Goal: Communication & Community: Answer question/provide support

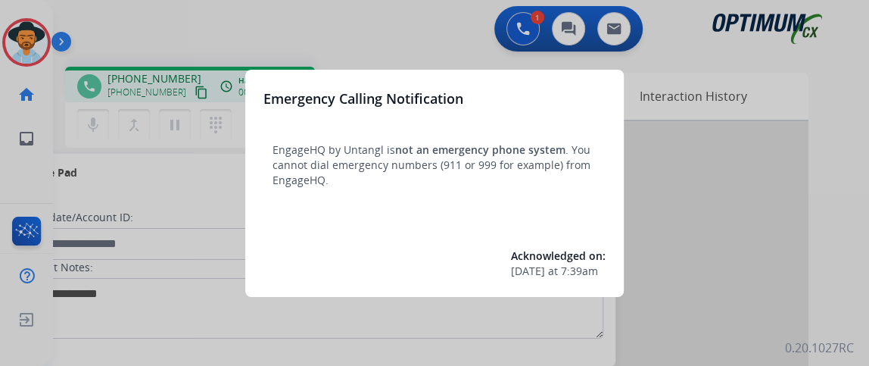
click at [200, 24] on div at bounding box center [434, 183] width 869 height 366
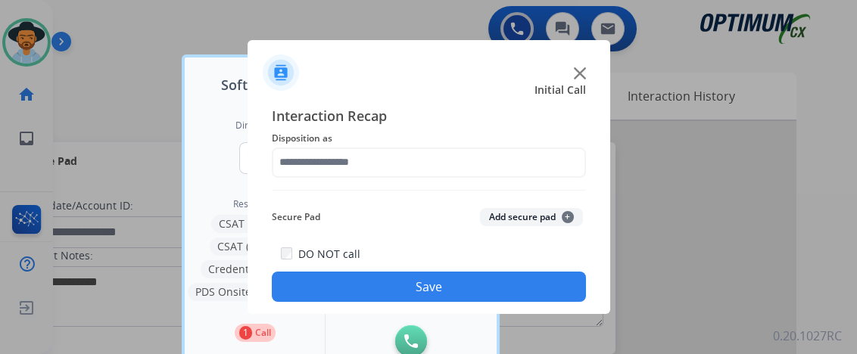
drag, startPoint x: 575, startPoint y: 66, endPoint x: 578, endPoint y: 79, distance: 14.1
click at [575, 66] on div at bounding box center [429, 66] width 363 height 53
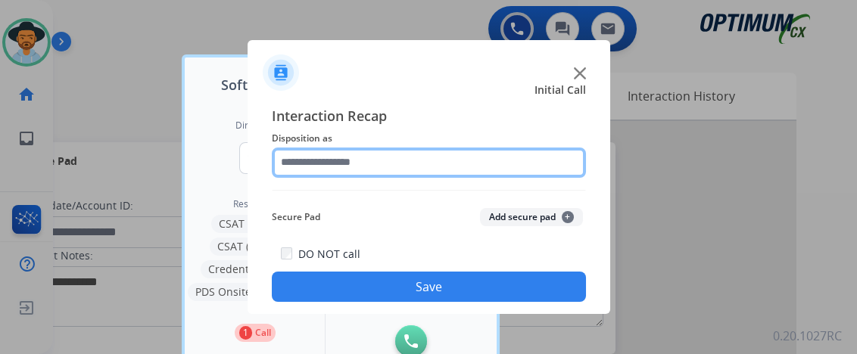
click at [503, 155] on input "text" at bounding box center [429, 163] width 314 height 30
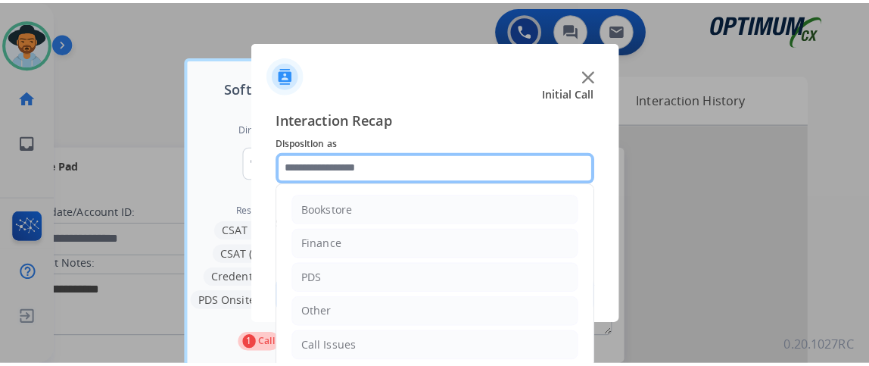
scroll to position [99, 0]
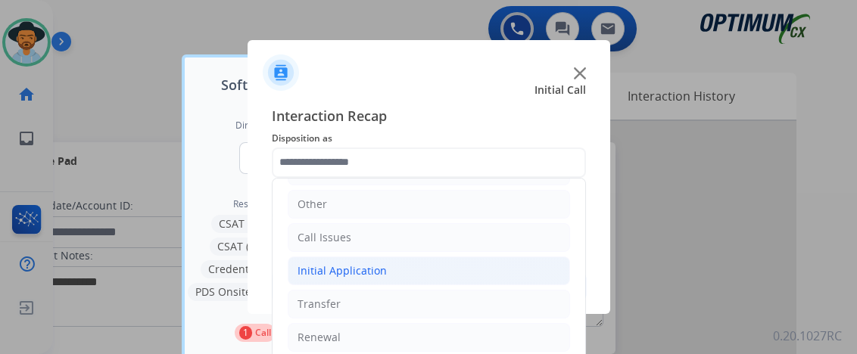
click at [512, 263] on li "Initial Application" at bounding box center [429, 271] width 282 height 29
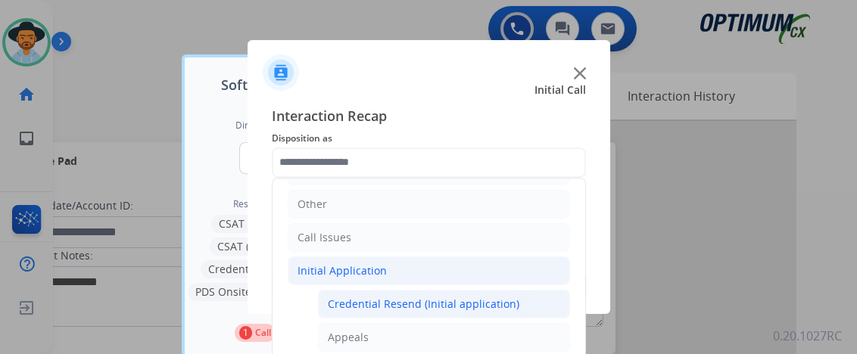
click at [511, 296] on li "Credential Resend (Initial application)" at bounding box center [444, 304] width 252 height 29
type input "**********"
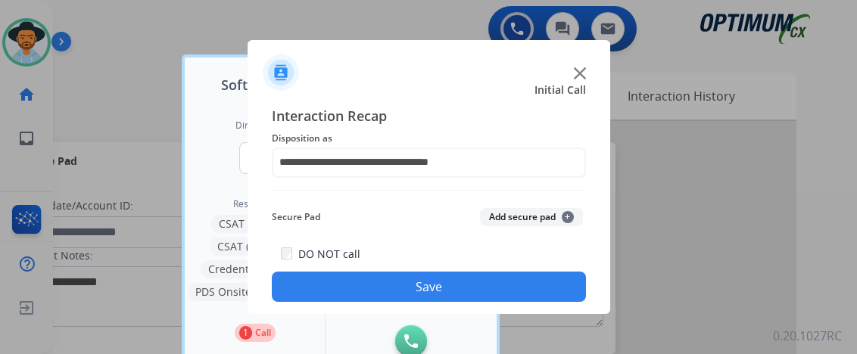
click at [511, 295] on button "Save" at bounding box center [429, 287] width 314 height 30
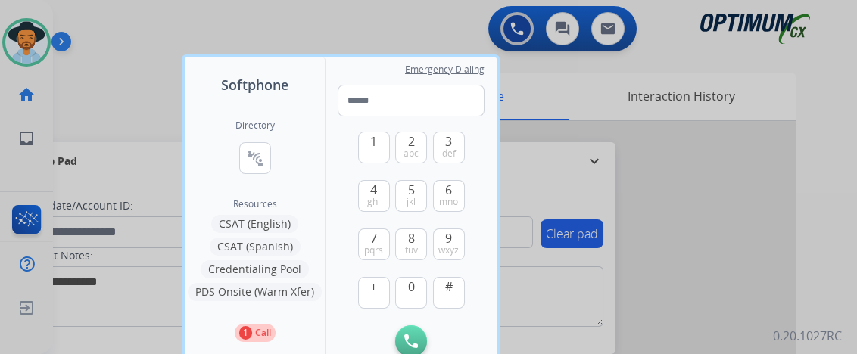
click at [586, 256] on div at bounding box center [428, 177] width 857 height 354
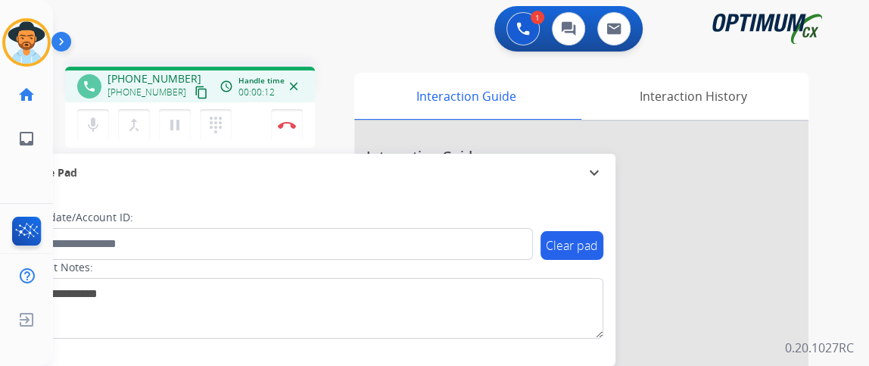
click at [195, 91] on mat-icon "content_copy" at bounding box center [202, 93] width 14 height 14
click at [86, 131] on mat-icon "mic" at bounding box center [93, 125] width 18 height 18
click at [363, 46] on div "1 Voice Interactions 0 Chat Interactions 0 Email Interactions" at bounding box center [452, 30] width 762 height 48
click at [95, 126] on mat-icon "mic_off" at bounding box center [93, 125] width 18 height 18
click at [95, 126] on mat-icon "mic" at bounding box center [93, 125] width 18 height 18
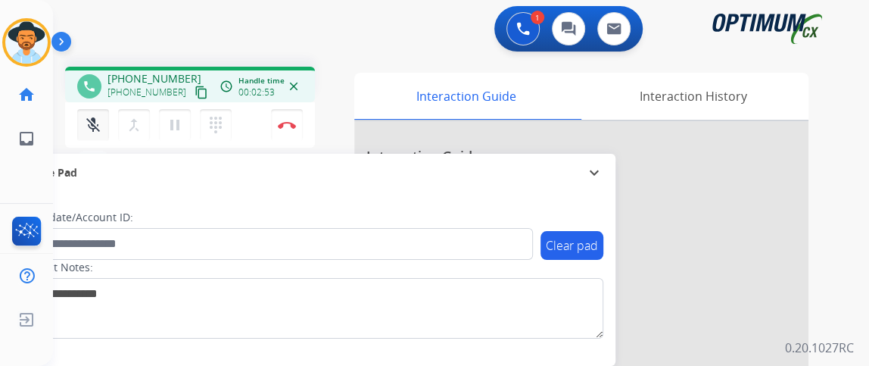
click at [95, 125] on mat-icon "mic_off" at bounding box center [93, 125] width 18 height 18
click at [92, 116] on mat-icon "mic" at bounding box center [93, 125] width 18 height 18
click at [92, 116] on mat-icon "mic_off" at bounding box center [93, 125] width 18 height 18
click at [286, 107] on div "mic Mute merge_type Bridge pause Hold dialpad Dialpad Disconnect" at bounding box center [190, 124] width 250 height 45
click at [286, 114] on button "Disconnect" at bounding box center [287, 125] width 32 height 32
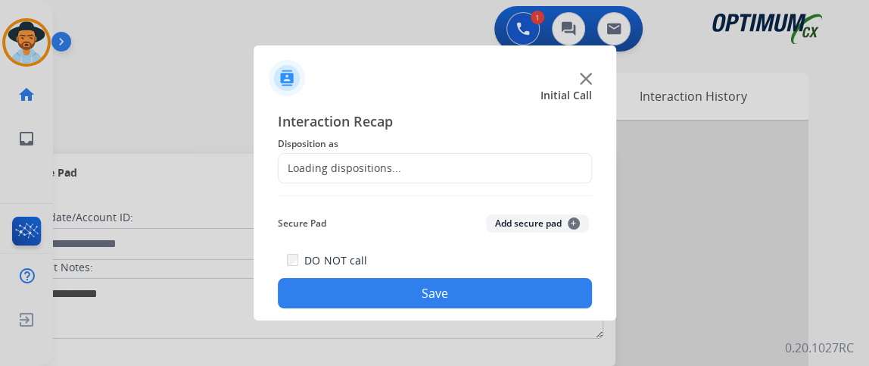
click at [413, 165] on div "Loading dispositions..." at bounding box center [435, 168] width 314 height 30
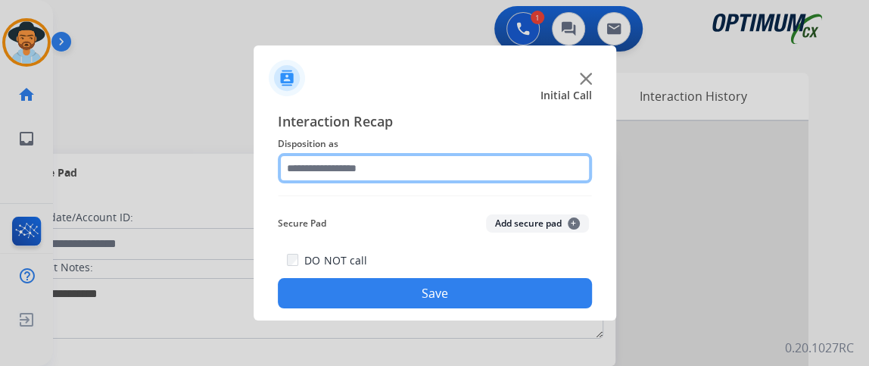
click at [450, 169] on input "text" at bounding box center [435, 168] width 314 height 30
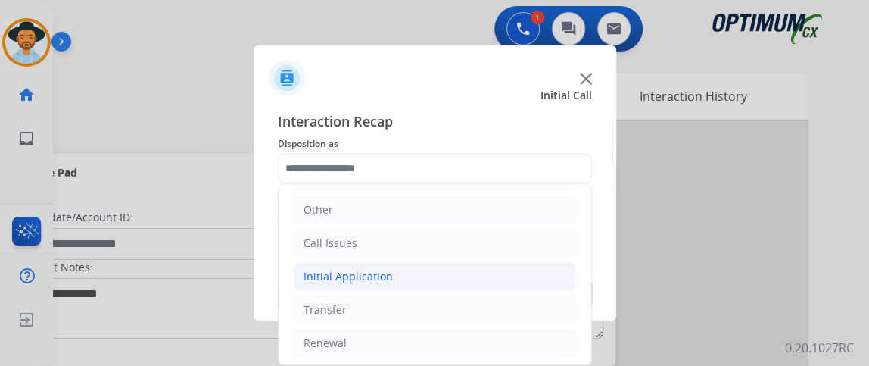
click at [467, 280] on li "Initial Application" at bounding box center [435, 276] width 282 height 29
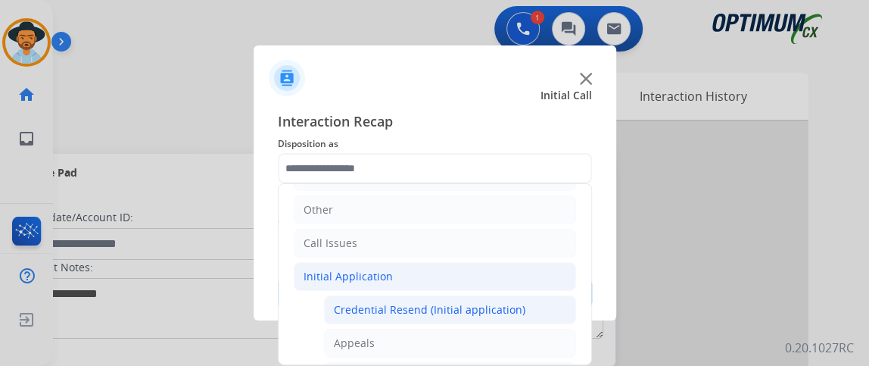
click at [466, 302] on div "Credential Resend (Initial application)" at bounding box center [430, 309] width 192 height 15
type input "**********"
click at [466, 300] on button "Save" at bounding box center [435, 293] width 314 height 30
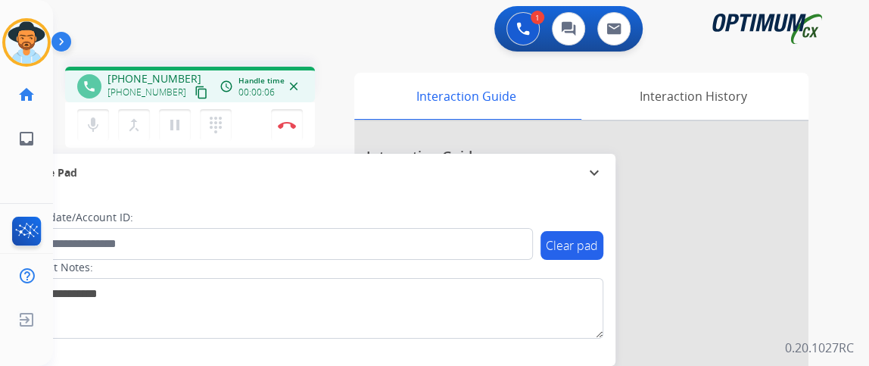
click at [195, 90] on mat-icon "content_copy" at bounding box center [202, 93] width 14 height 14
click at [99, 122] on mat-icon "mic" at bounding box center [93, 125] width 18 height 18
click at [88, 128] on mat-icon "mic_off" at bounding box center [93, 125] width 18 height 18
click at [101, 121] on mat-icon "mic" at bounding box center [93, 125] width 18 height 18
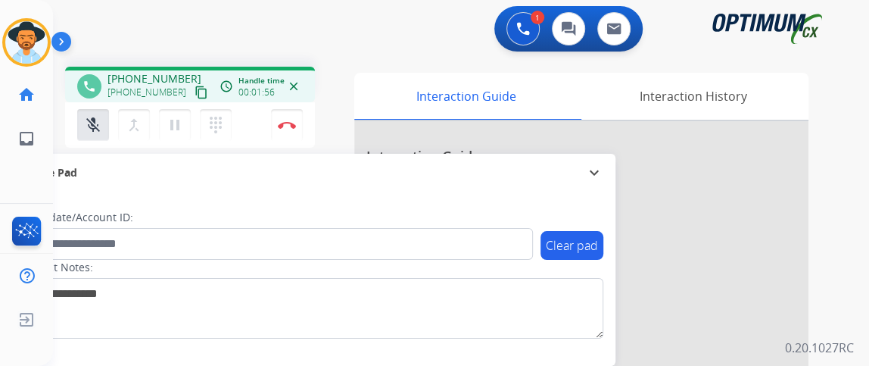
click at [87, 105] on div "mic_off Mute merge_type Bridge pause Hold dialpad Dialpad Disconnect" at bounding box center [190, 124] width 250 height 45
click at [79, 96] on div "phone [PHONE_NUMBER] [PHONE_NUMBER] content_copy" at bounding box center [143, 86] width 133 height 30
click at [89, 120] on mat-icon "mic_off" at bounding box center [93, 125] width 18 height 18
click at [291, 127] on img at bounding box center [287, 125] width 18 height 8
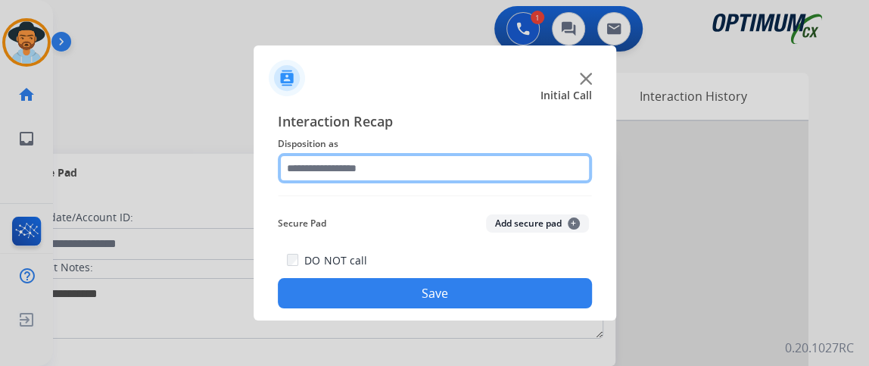
click at [498, 169] on input "text" at bounding box center [435, 168] width 314 height 30
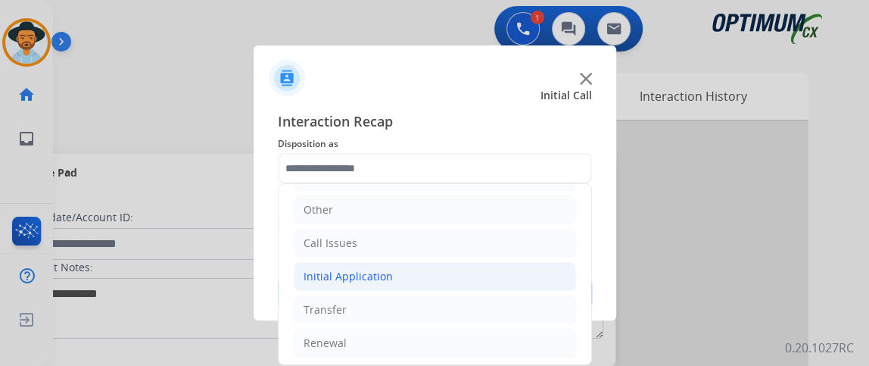
click at [522, 275] on li "Initial Application" at bounding box center [435, 276] width 282 height 29
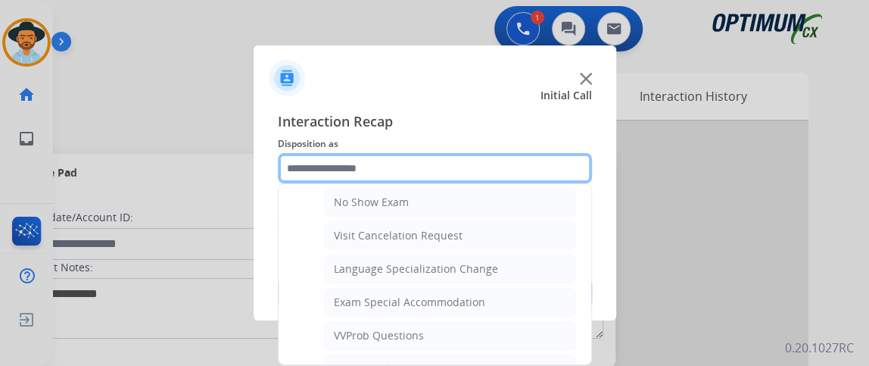
scroll to position [720, 0]
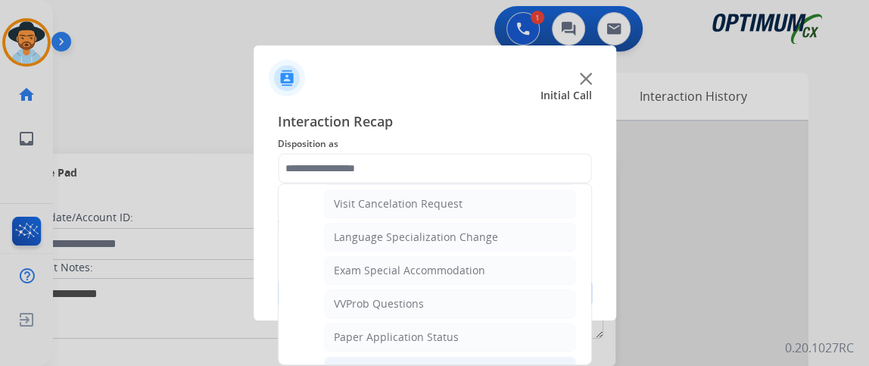
click at [497, 363] on div "General Questions (Initial application)" at bounding box center [430, 370] width 192 height 15
type input "**********"
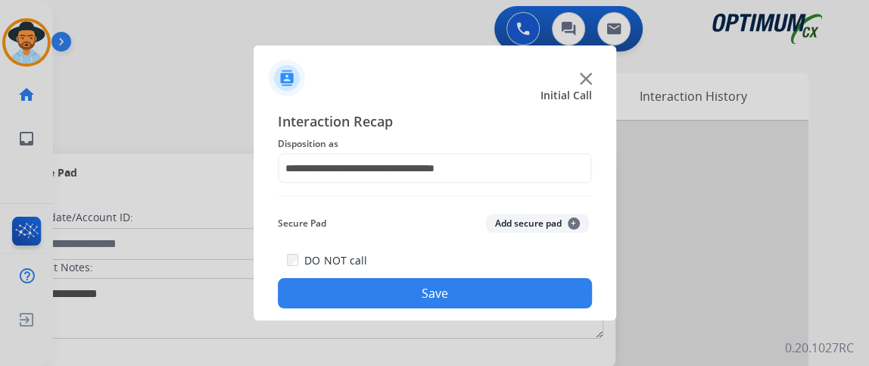
click at [506, 297] on button "Save" at bounding box center [435, 293] width 314 height 30
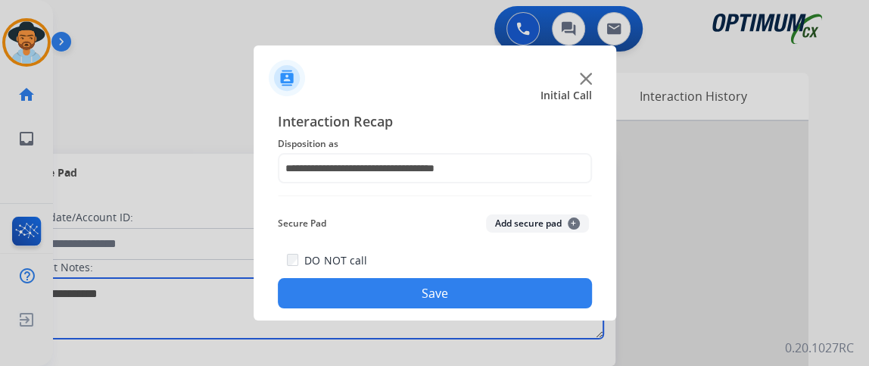
click at [506, 297] on textarea at bounding box center [311, 308] width 584 height 61
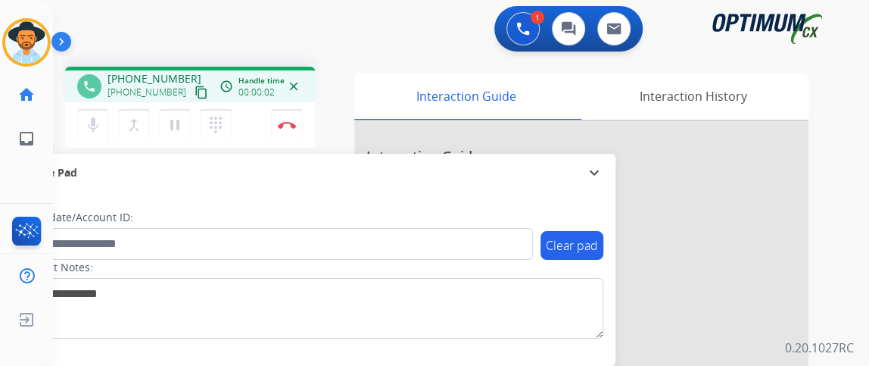
click at [195, 86] on mat-icon "content_copy" at bounding box center [202, 93] width 14 height 14
click at [92, 122] on mat-icon "mic" at bounding box center [93, 125] width 18 height 18
click at [92, 122] on mat-icon "mic_off" at bounding box center [93, 125] width 18 height 18
click at [285, 135] on button "Disconnect" at bounding box center [287, 125] width 32 height 32
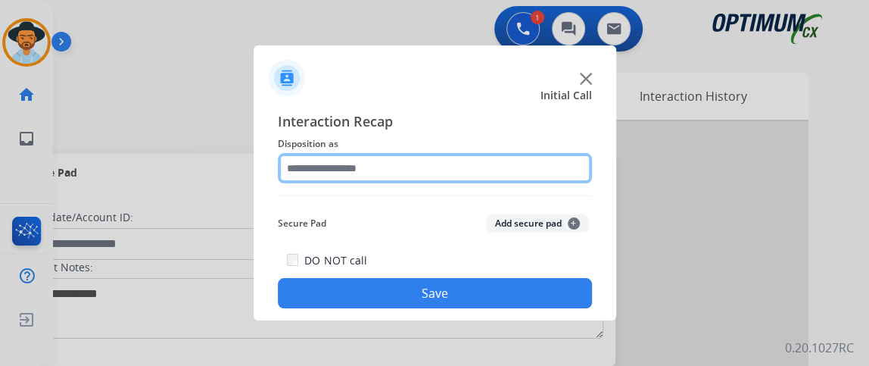
click at [475, 179] on input "text" at bounding box center [435, 168] width 314 height 30
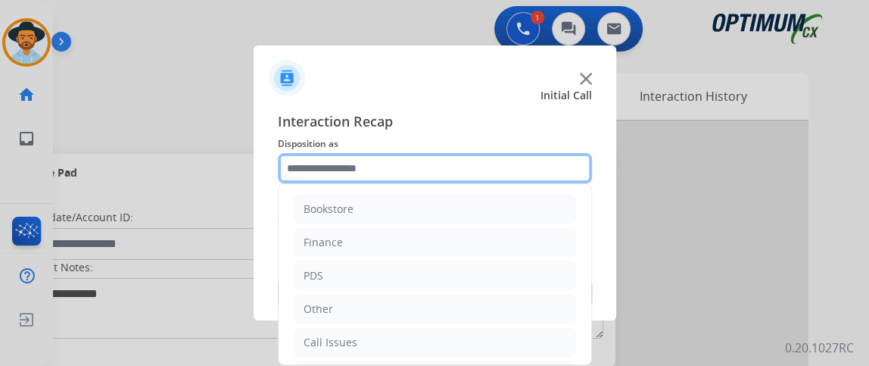
scroll to position [99, 0]
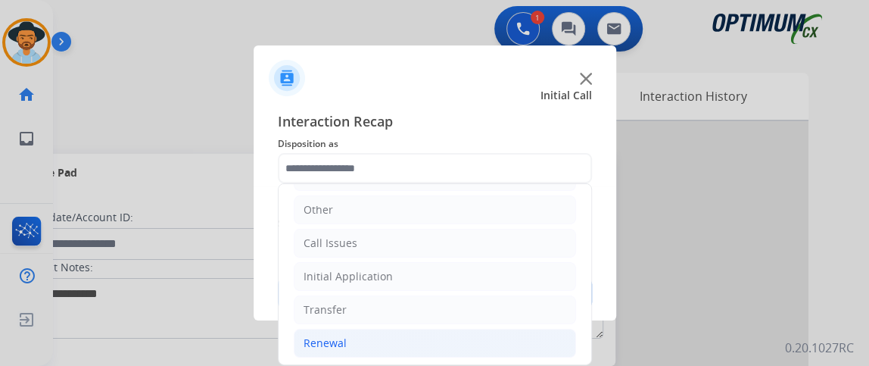
click at [434, 335] on li "Renewal" at bounding box center [435, 343] width 282 height 29
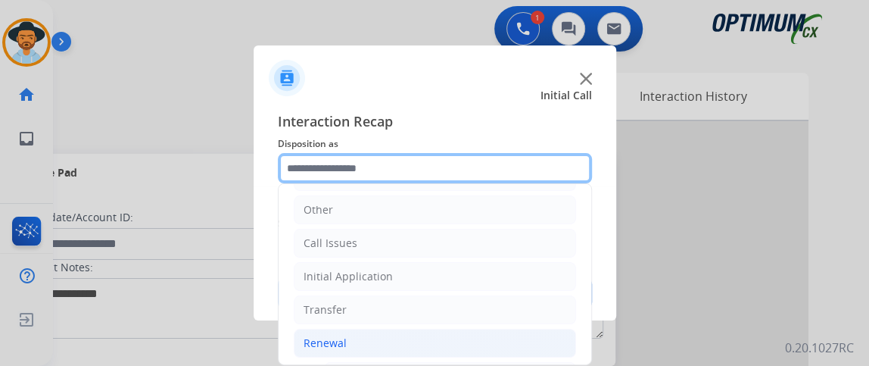
scroll to position [358, 0]
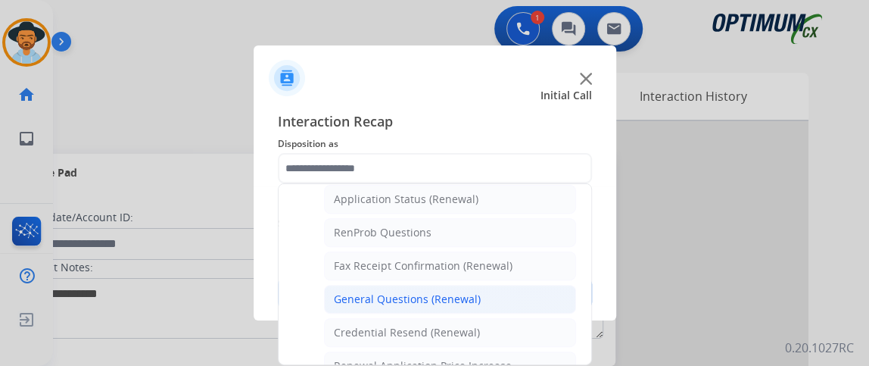
click at [545, 298] on li "General Questions (Renewal)" at bounding box center [450, 299] width 252 height 29
type input "**********"
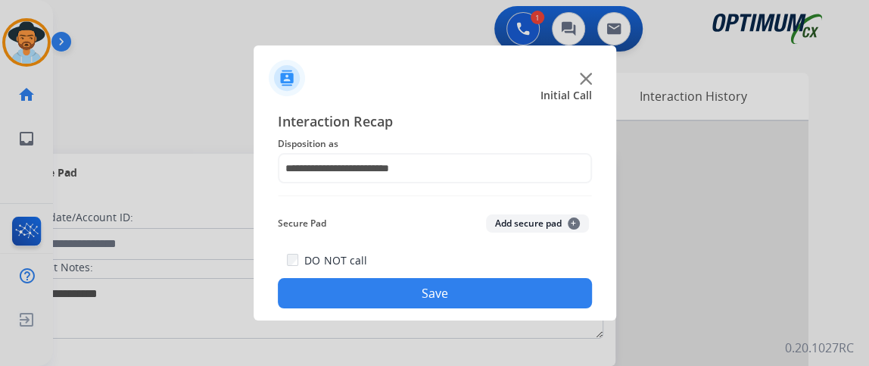
click at [545, 298] on button "Save" at bounding box center [435, 293] width 314 height 30
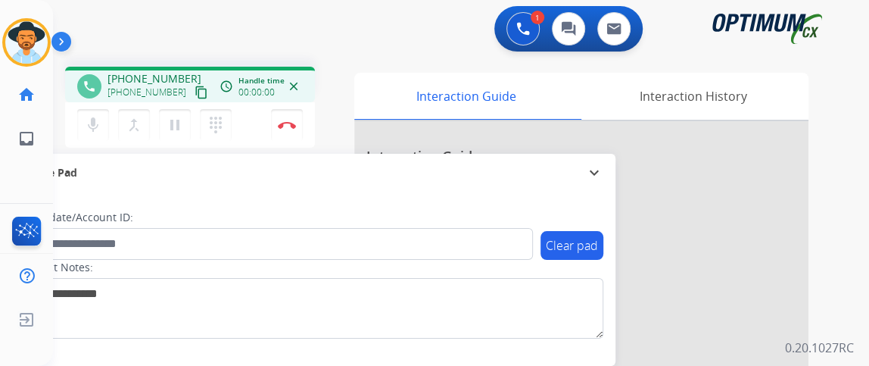
click at [195, 92] on mat-icon "content_copy" at bounding box center [202, 93] width 14 height 14
click at [104, 125] on button "mic Mute" at bounding box center [93, 125] width 32 height 32
click at [77, 130] on button "mic_off Mute" at bounding box center [93, 125] width 32 height 32
click at [97, 120] on mat-icon "mic" at bounding box center [93, 125] width 18 height 18
click at [97, 120] on mat-icon "mic_off" at bounding box center [93, 125] width 18 height 18
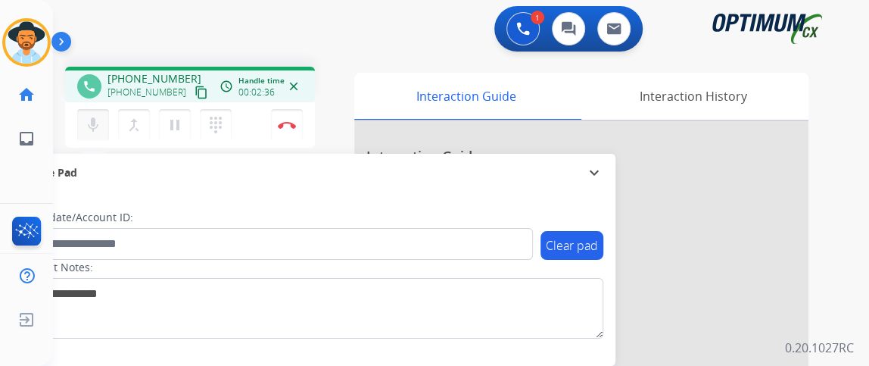
click at [86, 126] on mat-icon "mic" at bounding box center [93, 125] width 18 height 18
click at [86, 126] on mat-icon "mic_off" at bounding box center [93, 125] width 18 height 18
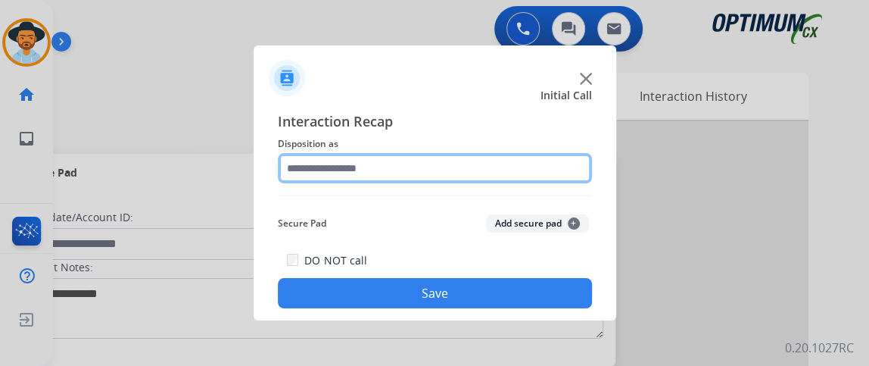
click at [429, 154] on input "text" at bounding box center [435, 168] width 314 height 30
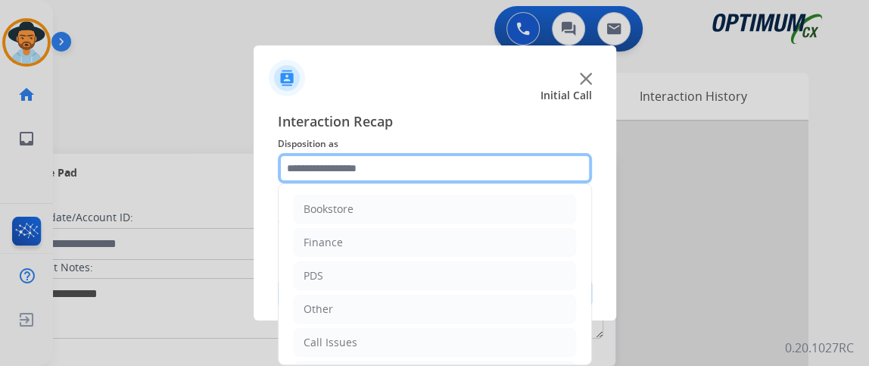
scroll to position [99, 0]
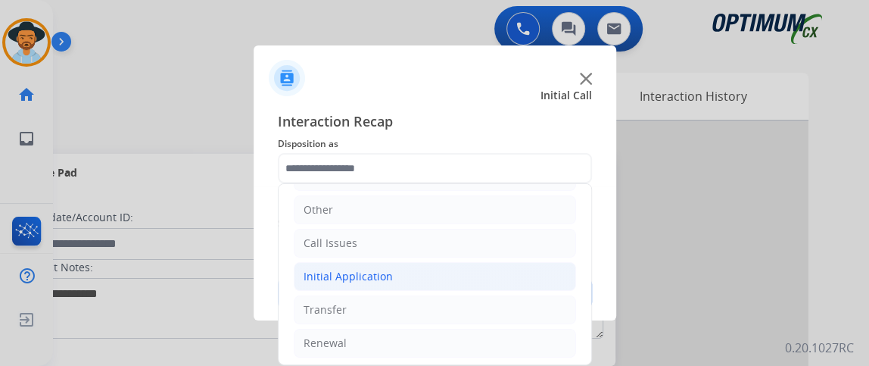
click at [488, 269] on li "Initial Application" at bounding box center [435, 276] width 282 height 29
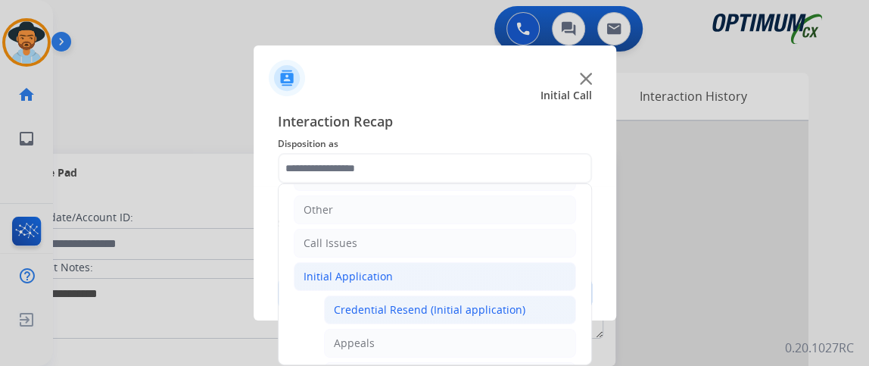
click at [480, 302] on div "Credential Resend (Initial application)" at bounding box center [430, 309] width 192 height 15
type input "**********"
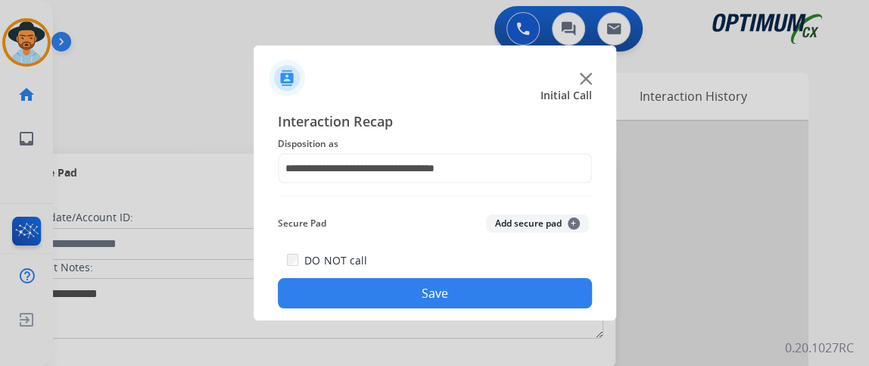
click at [480, 302] on button "Save" at bounding box center [435, 293] width 314 height 30
